Goal: Task Accomplishment & Management: Use online tool/utility

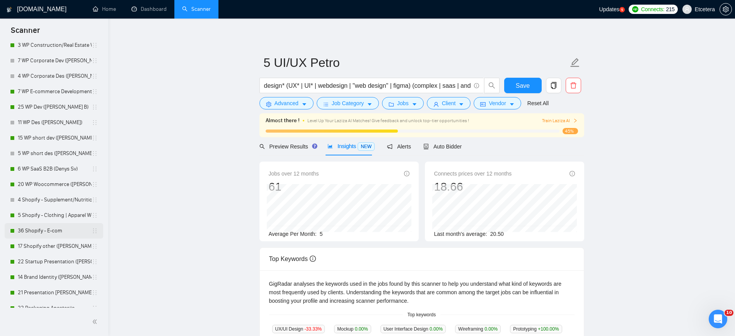
scroll to position [290, 0]
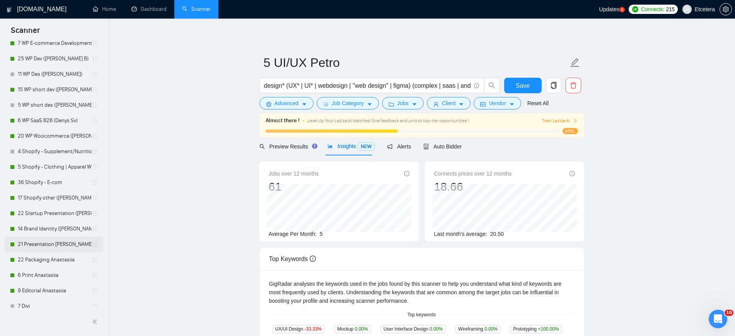
click at [49, 244] on link "21 Presentation [PERSON_NAME]" at bounding box center [55, 244] width 74 height 15
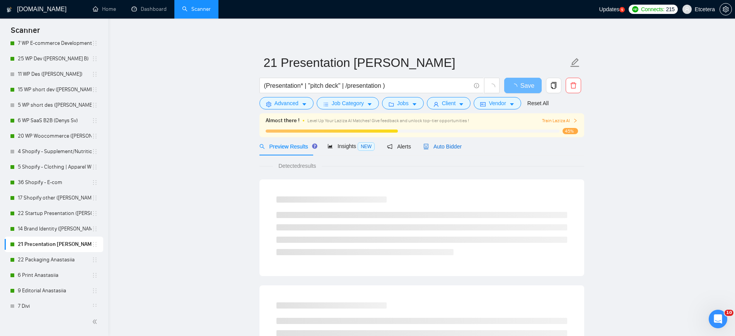
click at [449, 145] on span "Auto Bidder" at bounding box center [442, 146] width 38 height 6
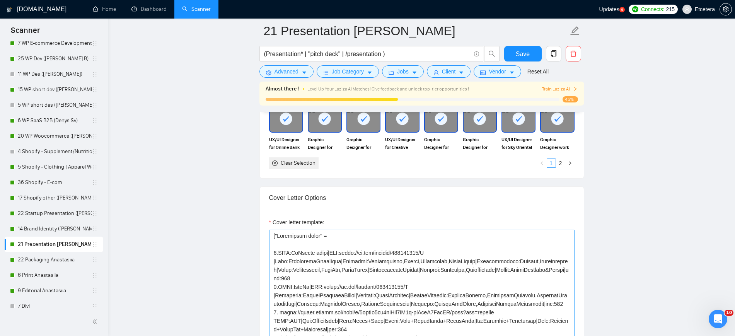
scroll to position [966, 0]
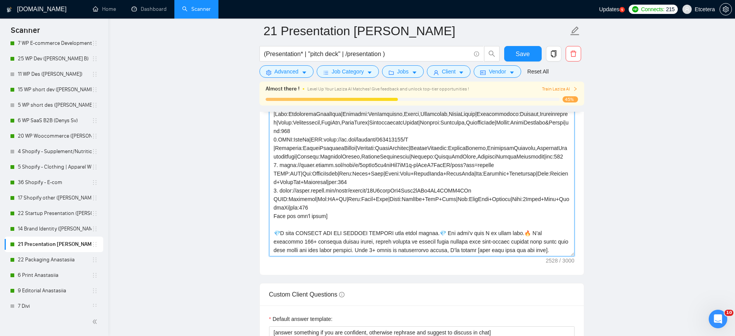
click at [311, 236] on textarea "Cover letter template:" at bounding box center [421, 169] width 305 height 174
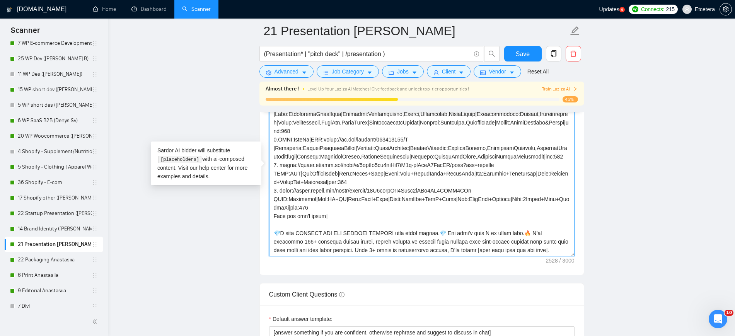
click at [311, 236] on textarea "Cover letter template:" at bounding box center [421, 169] width 305 height 174
paste textarea "𝗨𝗥𝗡𝗜𝗡𝗚"
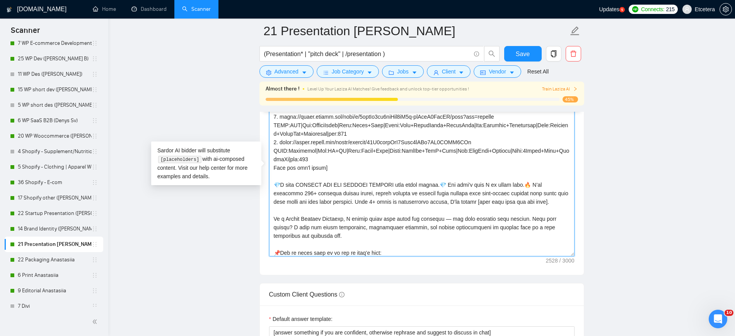
click at [532, 202] on textarea "Cover letter template:" at bounding box center [421, 169] width 305 height 174
click at [489, 201] on textarea "Cover letter template:" at bounding box center [421, 169] width 305 height 174
click at [521, 199] on textarea "Cover letter template:" at bounding box center [421, 169] width 305 height 174
click at [326, 202] on textarea "Cover letter template:" at bounding box center [421, 169] width 305 height 174
click at [392, 197] on textarea "Cover letter template:" at bounding box center [421, 169] width 305 height 174
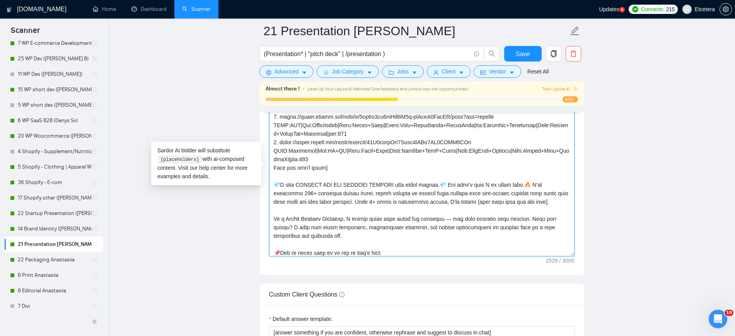
click at [323, 227] on textarea "Cover letter template:" at bounding box center [421, 169] width 305 height 174
click at [463, 227] on textarea "Cover letter template:" at bounding box center [421, 169] width 305 height 174
paste textarea "infographics, visualizations, and illustrative element"
drag, startPoint x: 527, startPoint y: 218, endPoint x: 523, endPoint y: 220, distance: 4.2
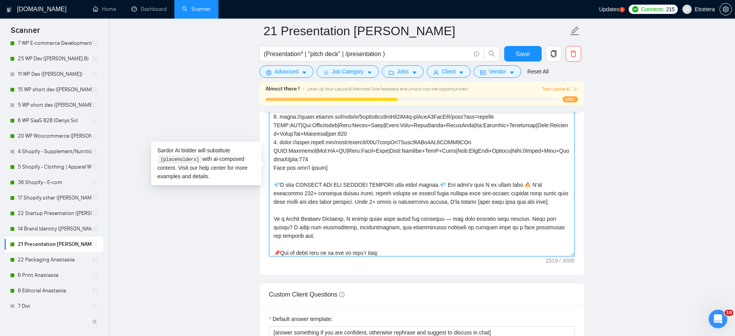
click at [523, 220] on textarea "Cover letter template:" at bounding box center [421, 169] width 305 height 174
click at [409, 218] on textarea "Cover letter template:" at bounding box center [421, 169] width 305 height 174
drag, startPoint x: 525, startPoint y: 218, endPoint x: 440, endPoint y: 227, distance: 85.2
click at [440, 227] on textarea "Cover letter template:" at bounding box center [421, 169] width 305 height 174
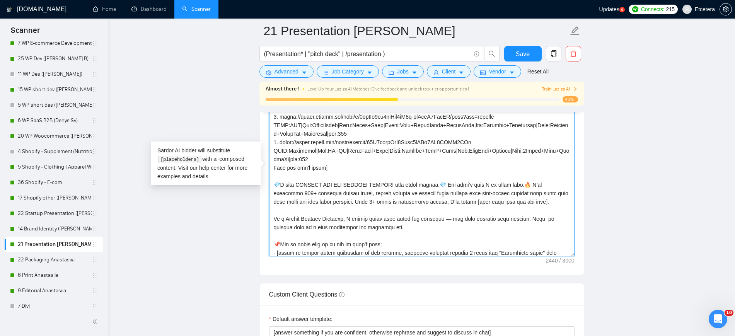
paste textarea "I use infographics, visualizations, and illustrative elements extensively"
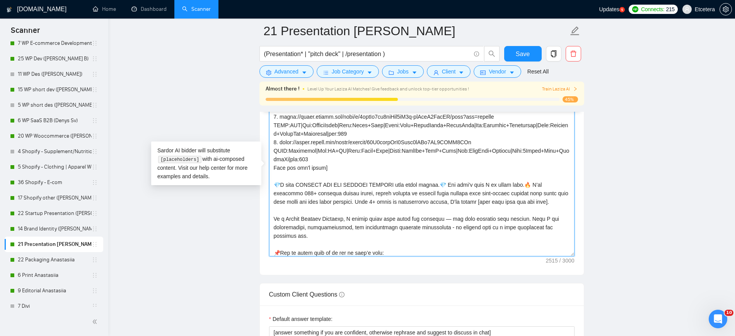
click at [530, 218] on textarea "Cover letter template:" at bounding box center [421, 169] width 305 height 174
click at [528, 218] on textarea "Cover letter template:" at bounding box center [421, 169] width 305 height 174
paste textarea "Also"
click at [419, 229] on textarea "Cover letter template:" at bounding box center [421, 169] width 305 height 174
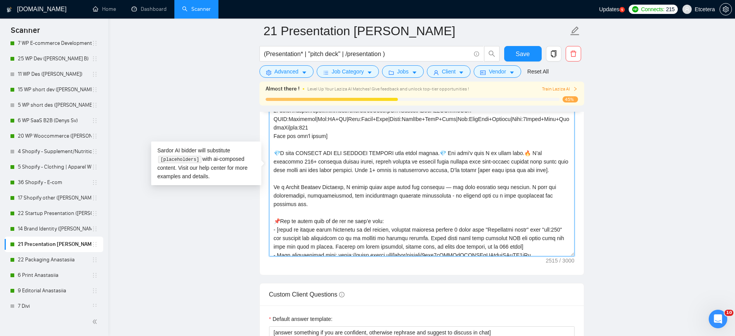
scroll to position [97, 0]
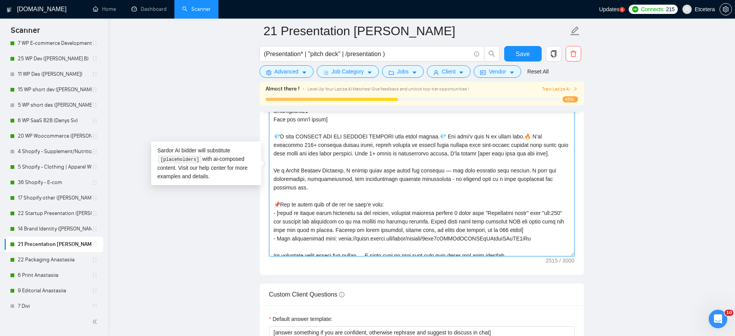
click at [396, 157] on textarea "Cover letter template:" at bounding box center [421, 169] width 305 height 174
drag, startPoint x: 275, startPoint y: 153, endPoint x: 324, endPoint y: 153, distance: 49.5
click at [324, 153] on textarea "Cover letter template:" at bounding box center [421, 169] width 305 height 174
click at [363, 156] on textarea "Cover letter template:" at bounding box center [421, 169] width 305 height 174
type textarea "["Successful cases" = 1.CLNT:NoFilter media|URL:https://be.net/gallery/16869303…"
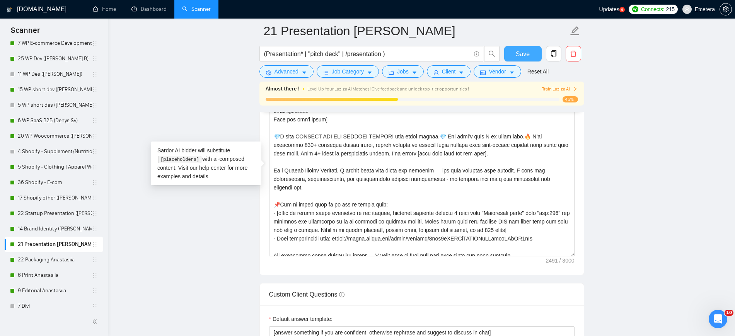
click at [520, 53] on span "Save" at bounding box center [523, 54] width 14 height 10
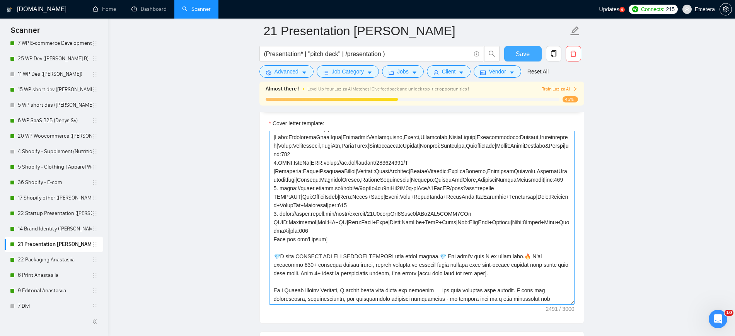
scroll to position [48, 0]
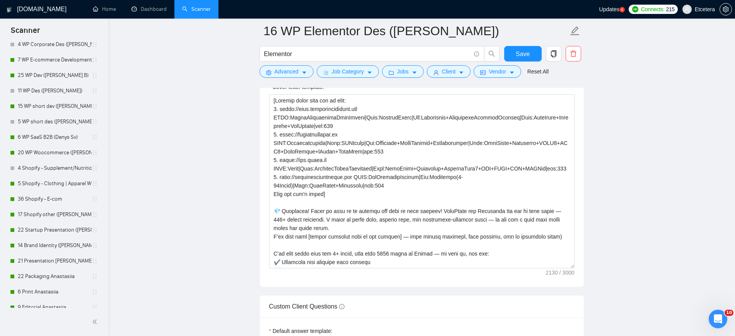
scroll to position [290, 0]
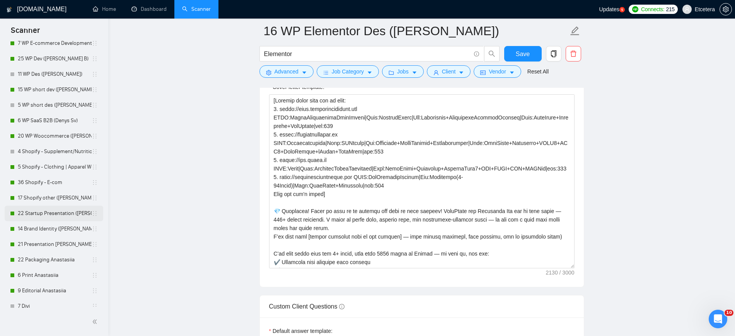
click at [41, 213] on link "22 Startup Presentation (Veronika)" at bounding box center [55, 213] width 74 height 15
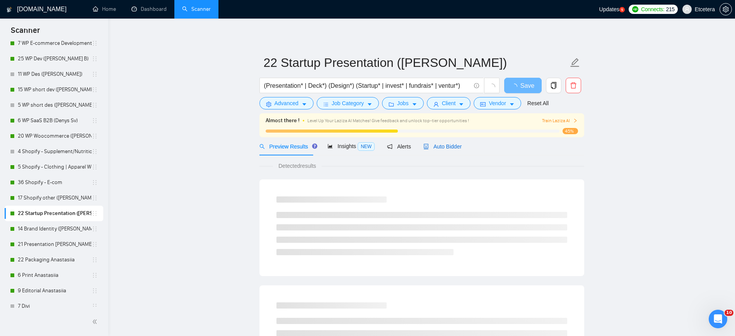
click at [433, 148] on span "Auto Bidder" at bounding box center [442, 146] width 38 height 6
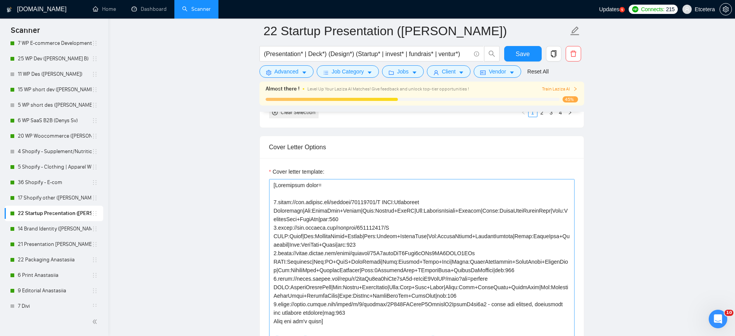
scroll to position [97, 0]
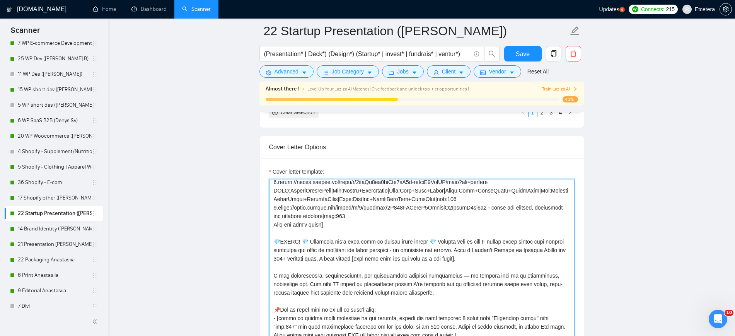
click at [300, 276] on textarea "Cover letter template:" at bounding box center [421, 266] width 305 height 174
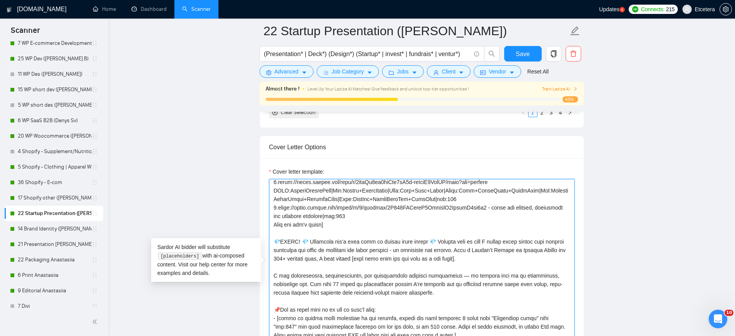
click at [300, 276] on textarea "Cover letter template:" at bounding box center [421, 266] width 305 height 174
click at [436, 277] on textarea "Cover letter template:" at bounding box center [421, 266] width 305 height 174
click at [395, 275] on textarea "Cover letter template:" at bounding box center [421, 266] width 305 height 174
click at [351, 288] on textarea "Cover letter template:" at bounding box center [421, 266] width 305 height 174
drag, startPoint x: 273, startPoint y: 274, endPoint x: 438, endPoint y: 279, distance: 164.4
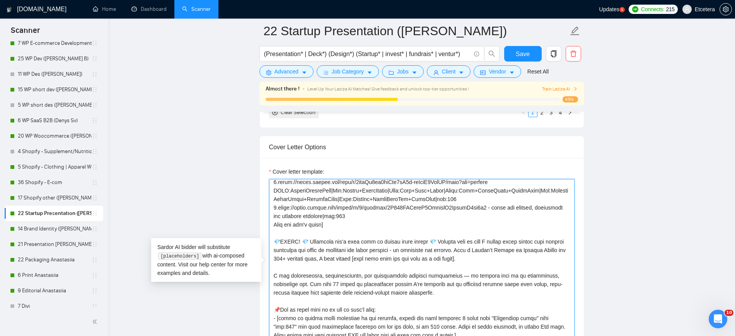
click at [438, 279] on textarea "Cover letter template:" at bounding box center [421, 266] width 305 height 174
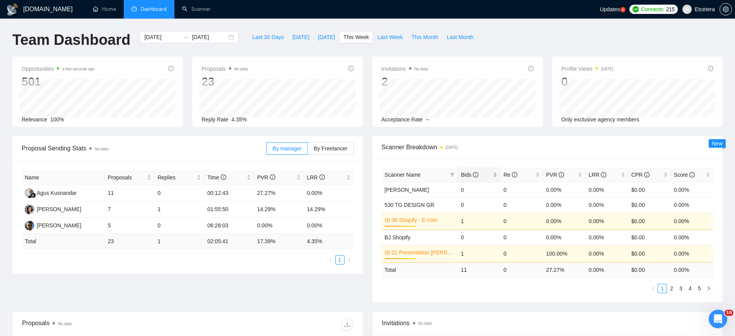
click at [494, 172] on div "Bids" at bounding box center [479, 174] width 36 height 9
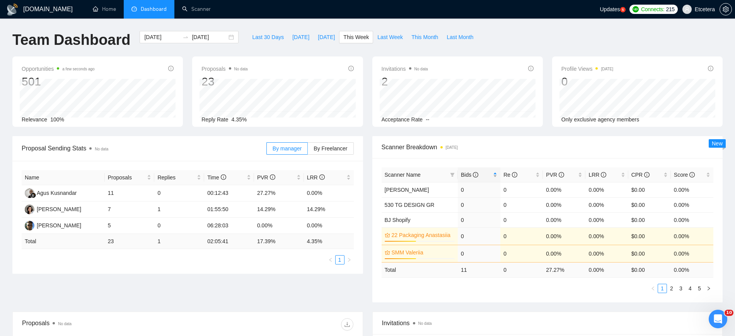
click at [494, 172] on div "Bids" at bounding box center [479, 174] width 36 height 9
